Goal: Feedback & Contribution: Submit feedback/report problem

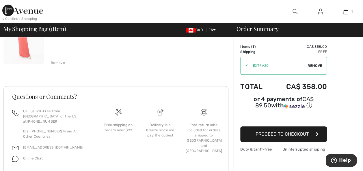
scroll to position [96, 0]
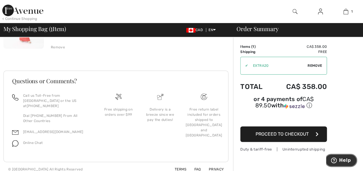
click at [345, 160] on span "Help" at bounding box center [345, 160] width 12 height 5
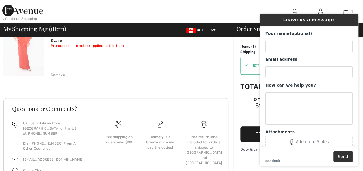
scroll to position [68, 0]
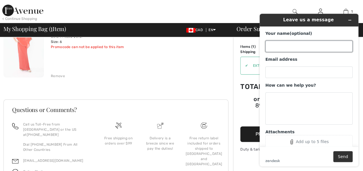
click at [279, 47] on input "Your name (optional)" at bounding box center [308, 47] width 87 height 12
type input "[PERSON_NAME]"
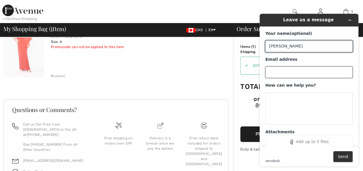
type input "[EMAIL_ADDRESS][DOMAIN_NAME]"
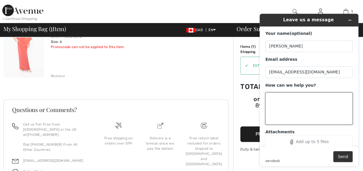
click at [275, 105] on textarea "How can we help you?" at bounding box center [308, 109] width 87 height 32
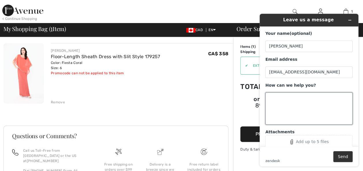
scroll to position [41, 0]
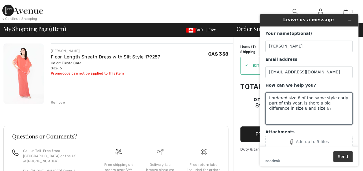
type textarea "I ordered size 8 of the same style early part of this year, is there a big diff…"
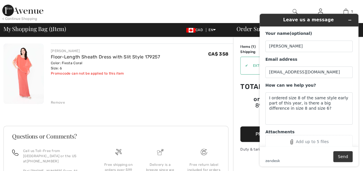
click at [341, 158] on button "Send" at bounding box center [342, 157] width 19 height 11
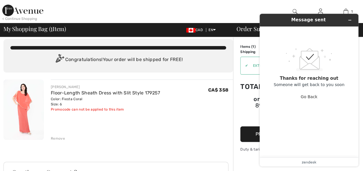
scroll to position [0, 0]
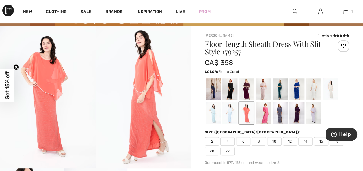
click at [8, 85] on span "Get 15% off" at bounding box center [7, 86] width 7 height 28
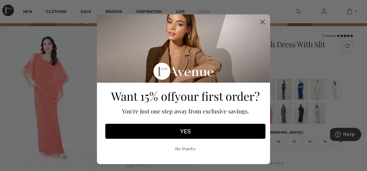
click at [183, 132] on button "YES" at bounding box center [185, 131] width 160 height 15
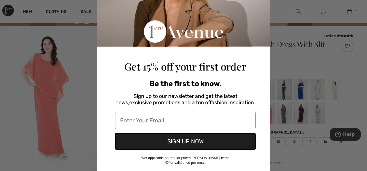
scroll to position [65, 0]
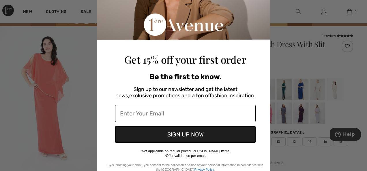
click at [130, 117] on input "Enter Your Email" at bounding box center [185, 113] width 141 height 17
type input "[EMAIL_ADDRESS][DOMAIN_NAME]"
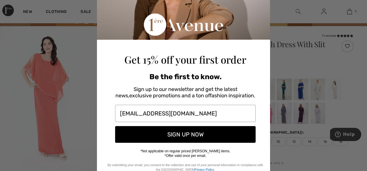
click at [180, 135] on button "SIGN UP NOW" at bounding box center [185, 134] width 141 height 17
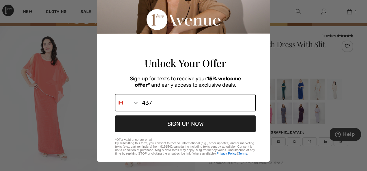
type input "[PHONE_NUMBER]"
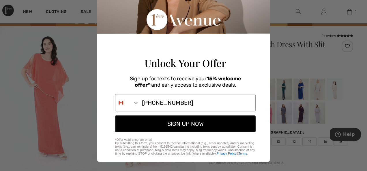
click at [180, 131] on button "SIGN UP NOW" at bounding box center [185, 124] width 141 height 17
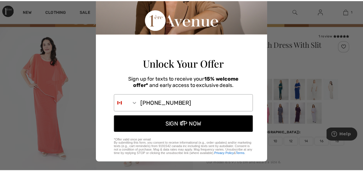
scroll to position [8, 0]
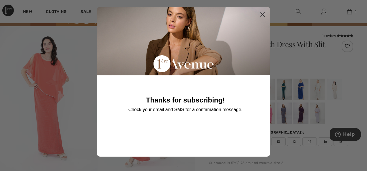
click at [262, 13] on circle "Close dialog" at bounding box center [263, 15] width 10 height 10
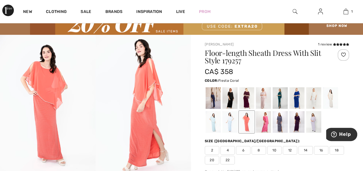
scroll to position [22, 0]
